Goal: Task Accomplishment & Management: Use online tool/utility

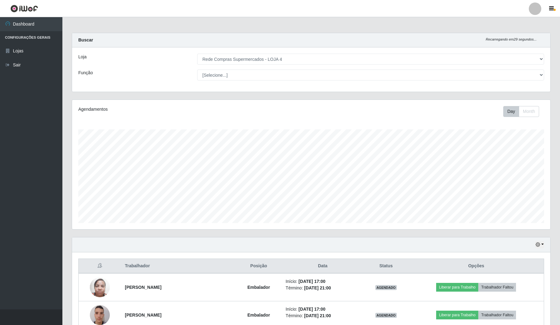
select select "159"
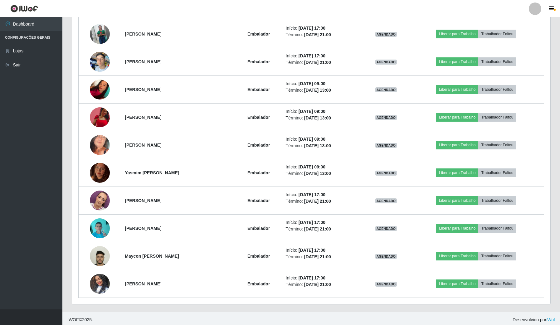
scroll to position [1008, 0]
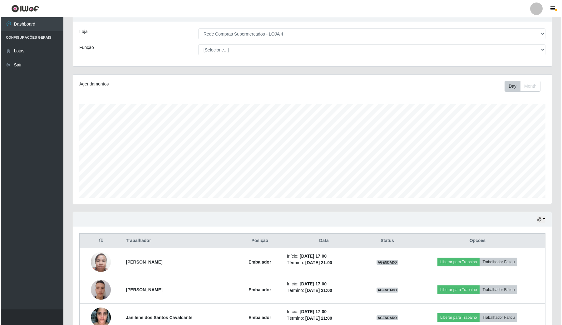
scroll to position [11, 0]
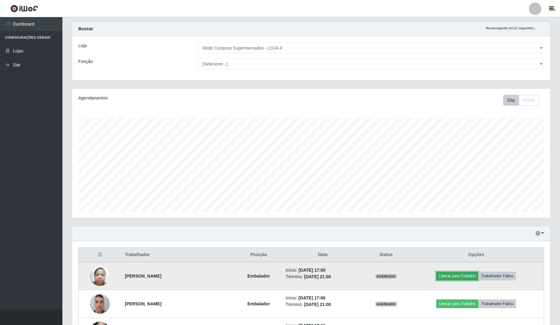
click at [473, 276] on button "Liberar para Trabalho" at bounding box center [457, 276] width 42 height 9
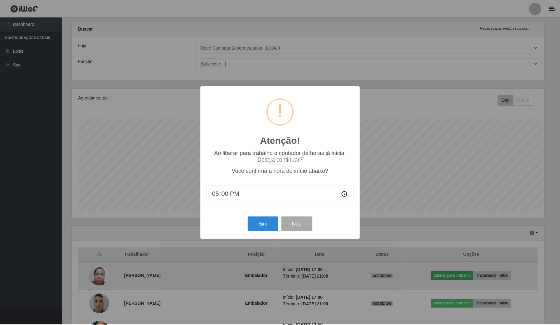
scroll to position [130, 474]
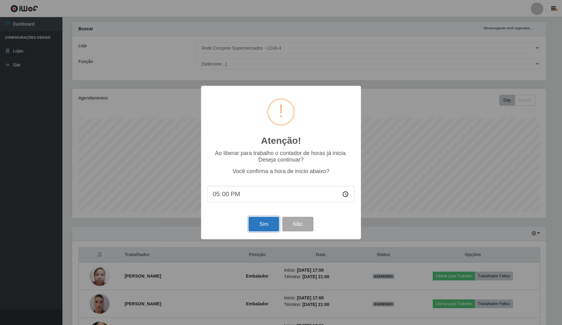
click at [256, 224] on button "Sim" at bounding box center [263, 224] width 30 height 15
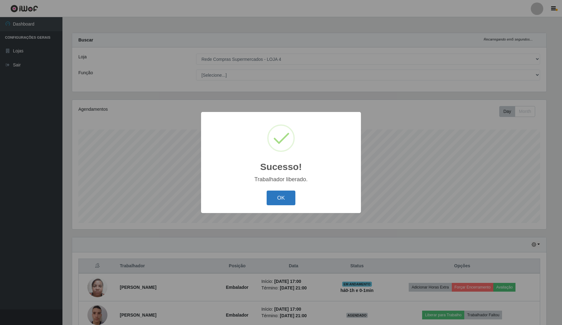
click at [281, 203] on button "OK" at bounding box center [280, 198] width 29 height 15
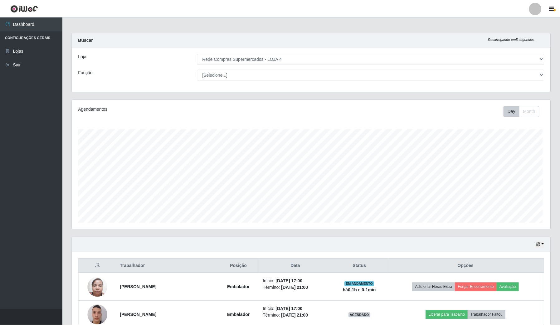
scroll to position [130, 478]
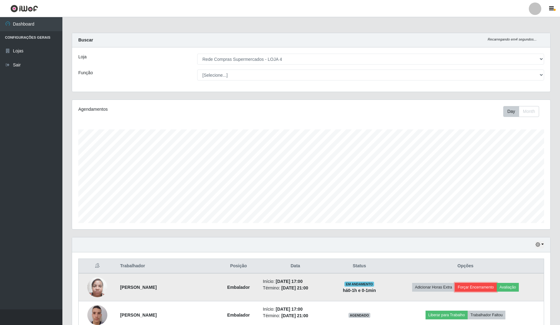
click at [486, 290] on button "Forçar Encerramento" at bounding box center [476, 287] width 42 height 9
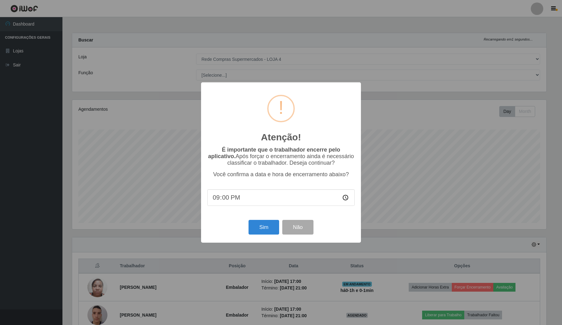
click at [216, 200] on input "21:00" at bounding box center [280, 197] width 147 height 17
click at [344, 200] on input "21:00" at bounding box center [280, 197] width 147 height 17
type input "17:02"
click at [270, 229] on button "Sim" at bounding box center [263, 227] width 30 height 15
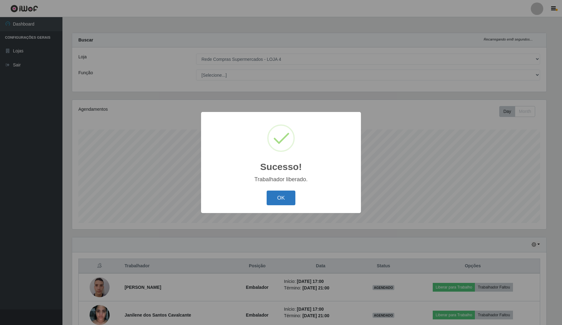
click at [277, 198] on button "OK" at bounding box center [280, 198] width 29 height 15
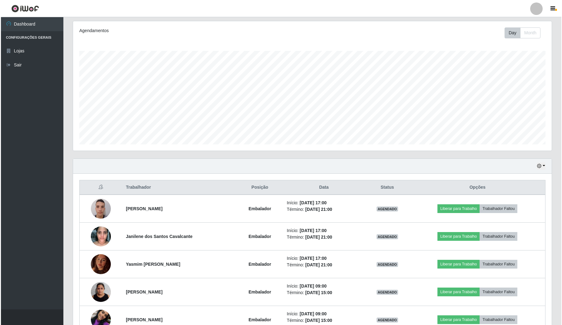
scroll to position [117, 0]
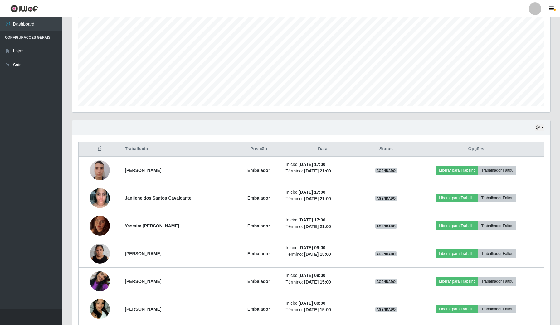
click at [35, 241] on ul "Dashboard Configurações Gerais Lojas Sair" at bounding box center [31, 163] width 62 height 292
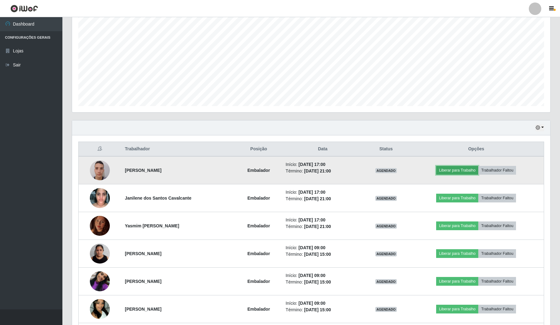
click at [470, 173] on button "Liberar para Trabalho" at bounding box center [457, 170] width 42 height 9
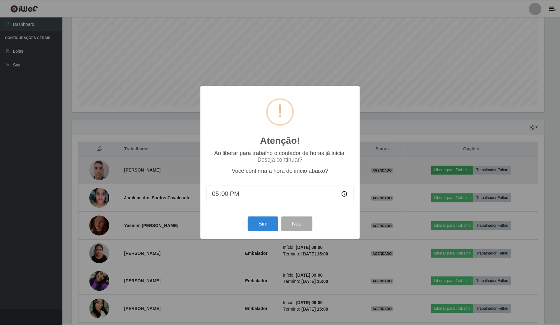
scroll to position [130, 474]
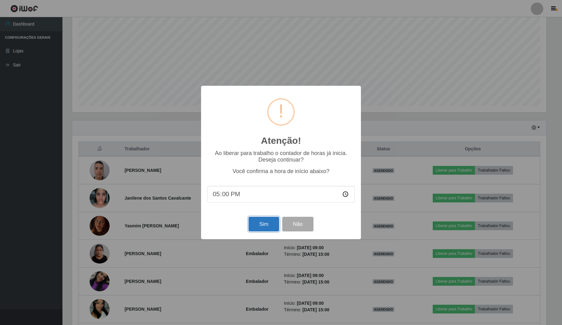
click at [256, 226] on button "Sim" at bounding box center [263, 224] width 30 height 15
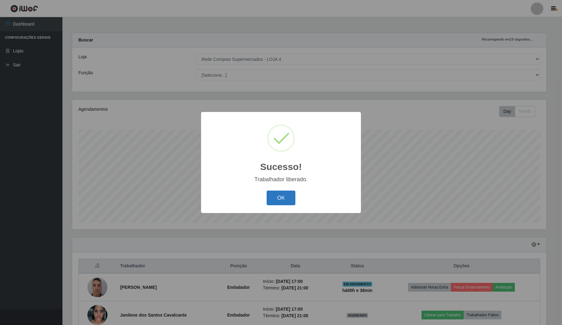
click at [291, 193] on button "OK" at bounding box center [280, 198] width 29 height 15
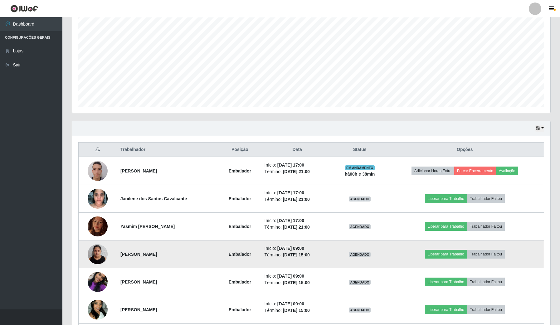
scroll to position [117, 0]
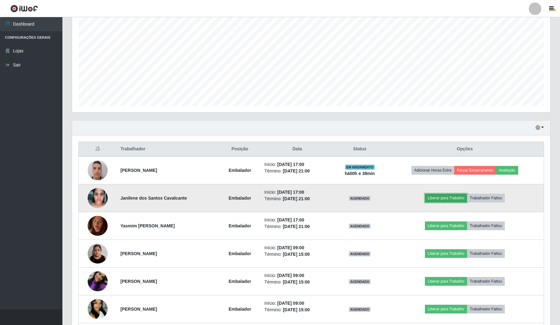
click at [450, 200] on button "Liberar para Trabalho" at bounding box center [446, 198] width 42 height 9
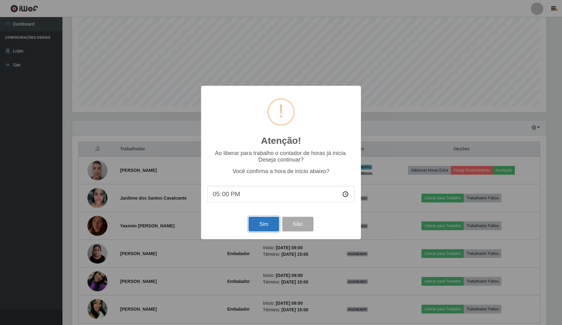
click at [264, 228] on button "Sim" at bounding box center [263, 224] width 30 height 15
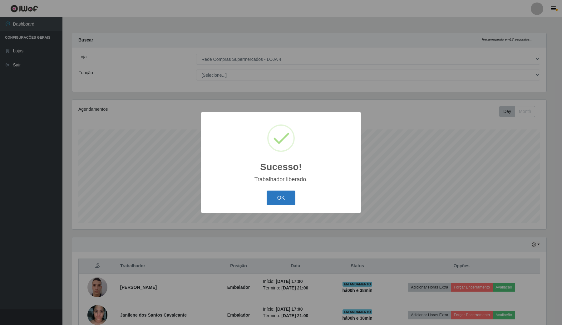
click at [281, 204] on button "OK" at bounding box center [280, 198] width 29 height 15
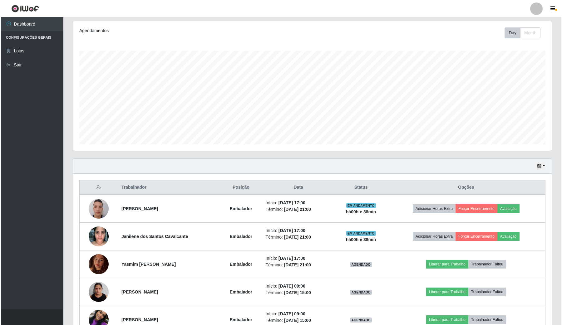
scroll to position [195, 0]
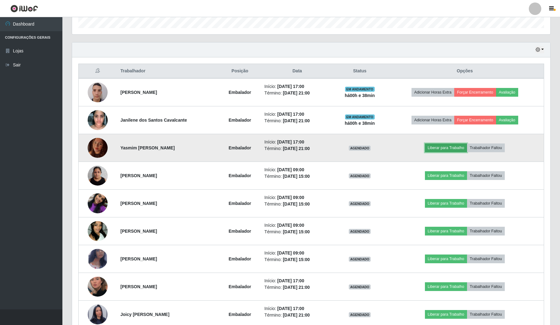
click at [456, 146] on button "Liberar para Trabalho" at bounding box center [446, 148] width 42 height 9
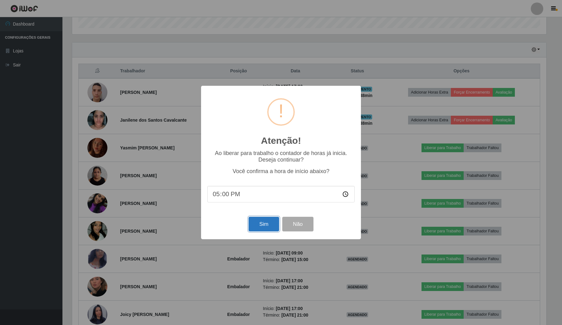
click at [264, 224] on button "Sim" at bounding box center [263, 224] width 30 height 15
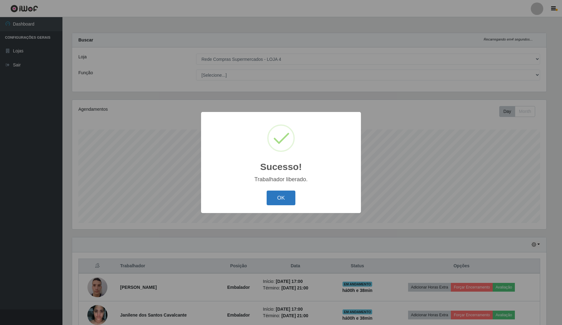
click at [285, 197] on button "OK" at bounding box center [280, 198] width 29 height 15
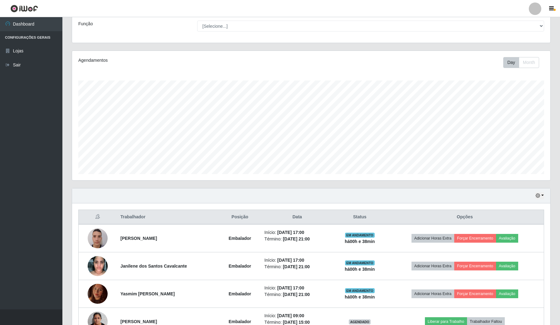
scroll to position [0, 0]
